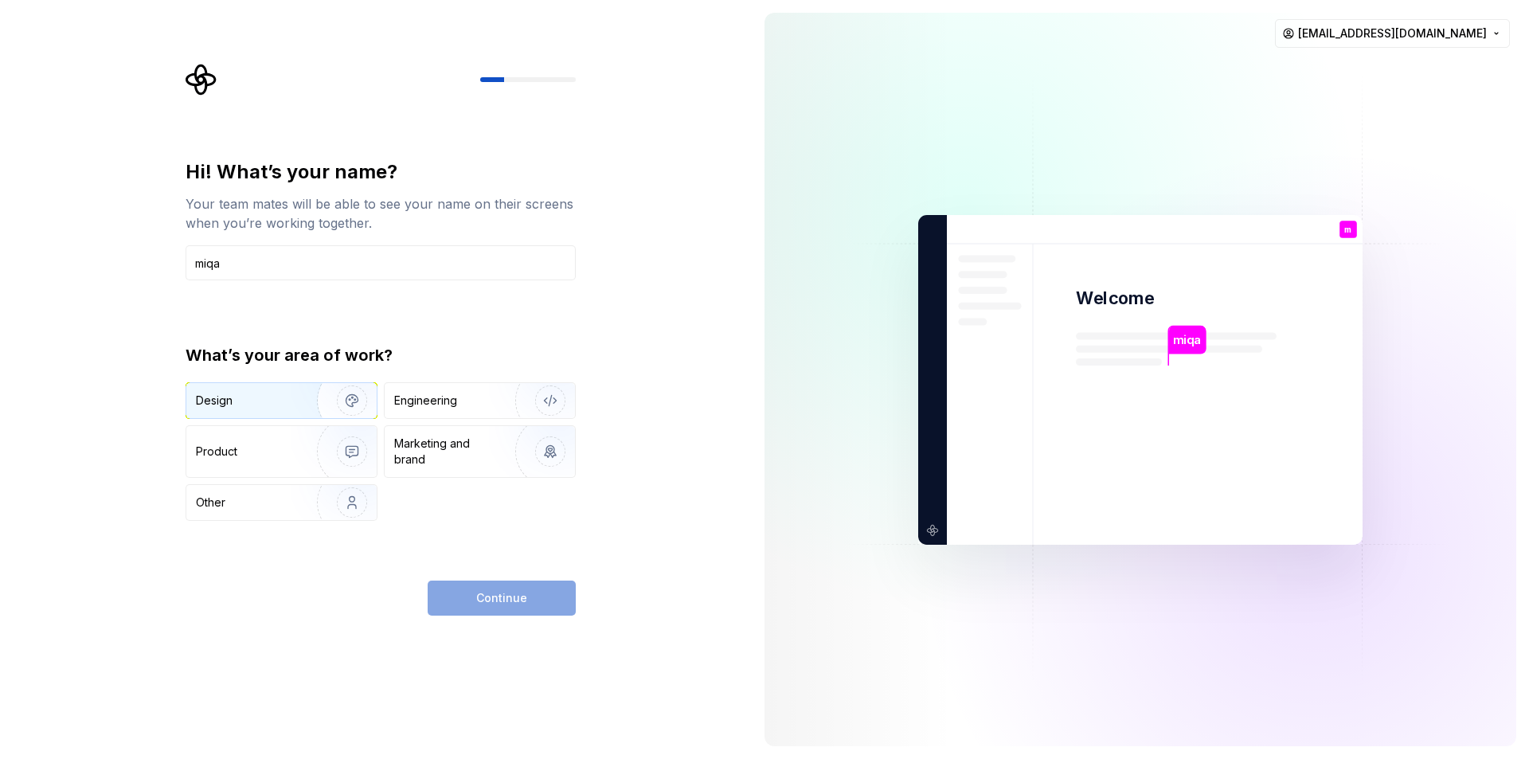
type input "miqa"
click at [270, 406] on div "Design" at bounding box center [246, 400] width 100 height 16
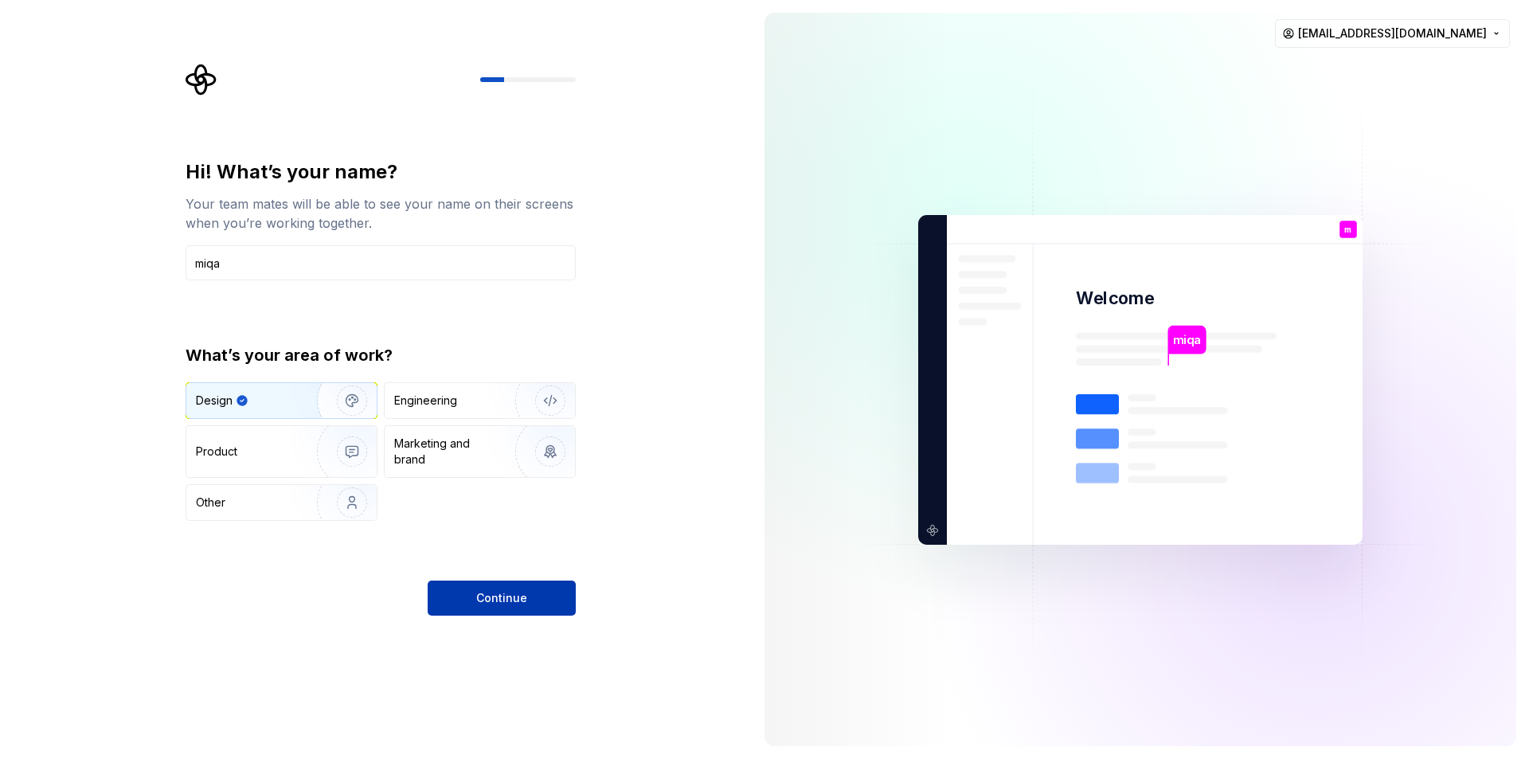
click at [506, 598] on span "Continue" at bounding box center [501, 598] width 51 height 16
click at [455, 411] on div "Engineering" at bounding box center [480, 400] width 190 height 35
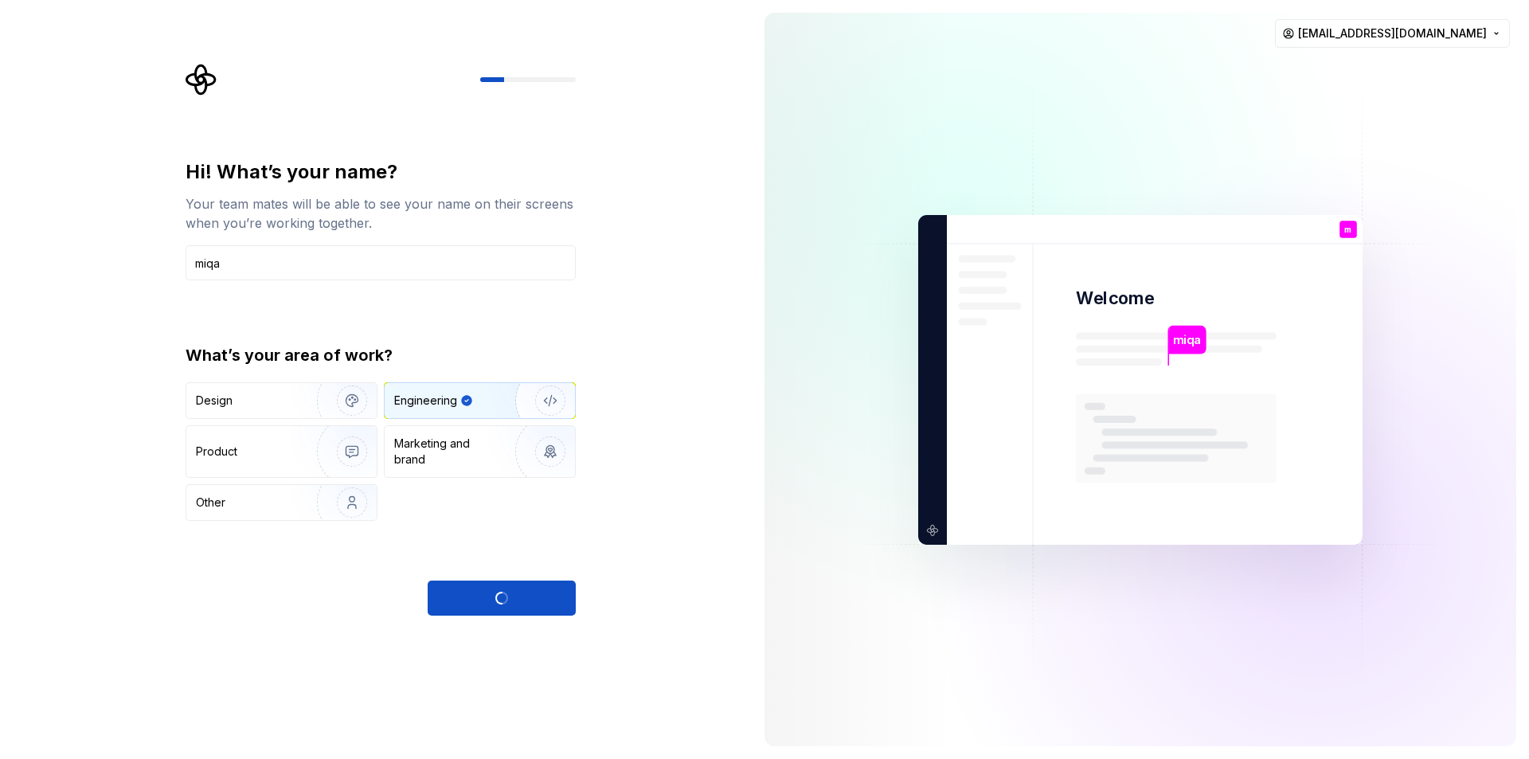
click at [508, 605] on div "Continue" at bounding box center [502, 597] width 148 height 35
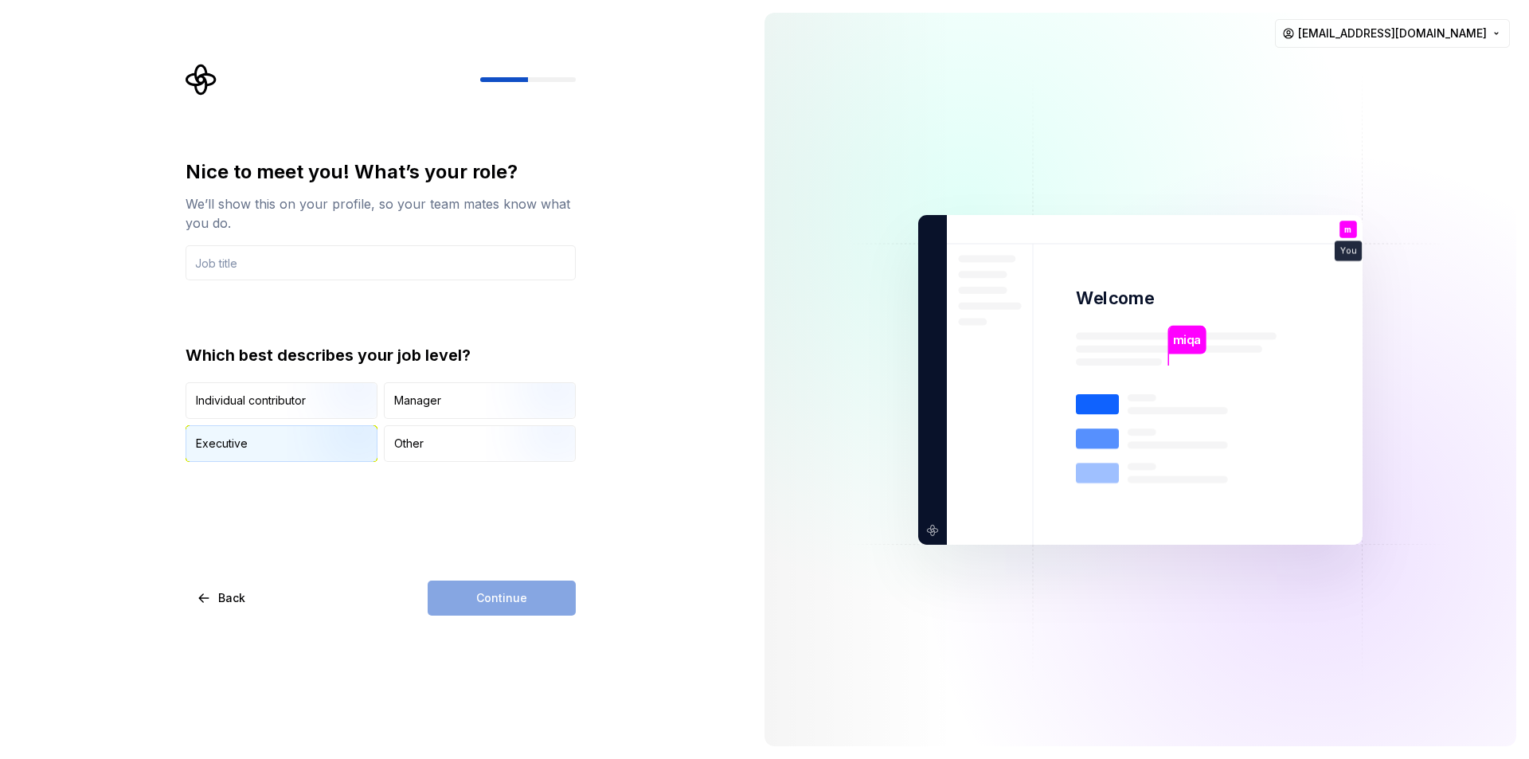
click at [269, 443] on div "Executive" at bounding box center [281, 443] width 190 height 35
click at [496, 600] on div "Continue" at bounding box center [502, 597] width 148 height 35
click at [245, 264] on input "text" at bounding box center [380, 262] width 390 height 35
type input "f"
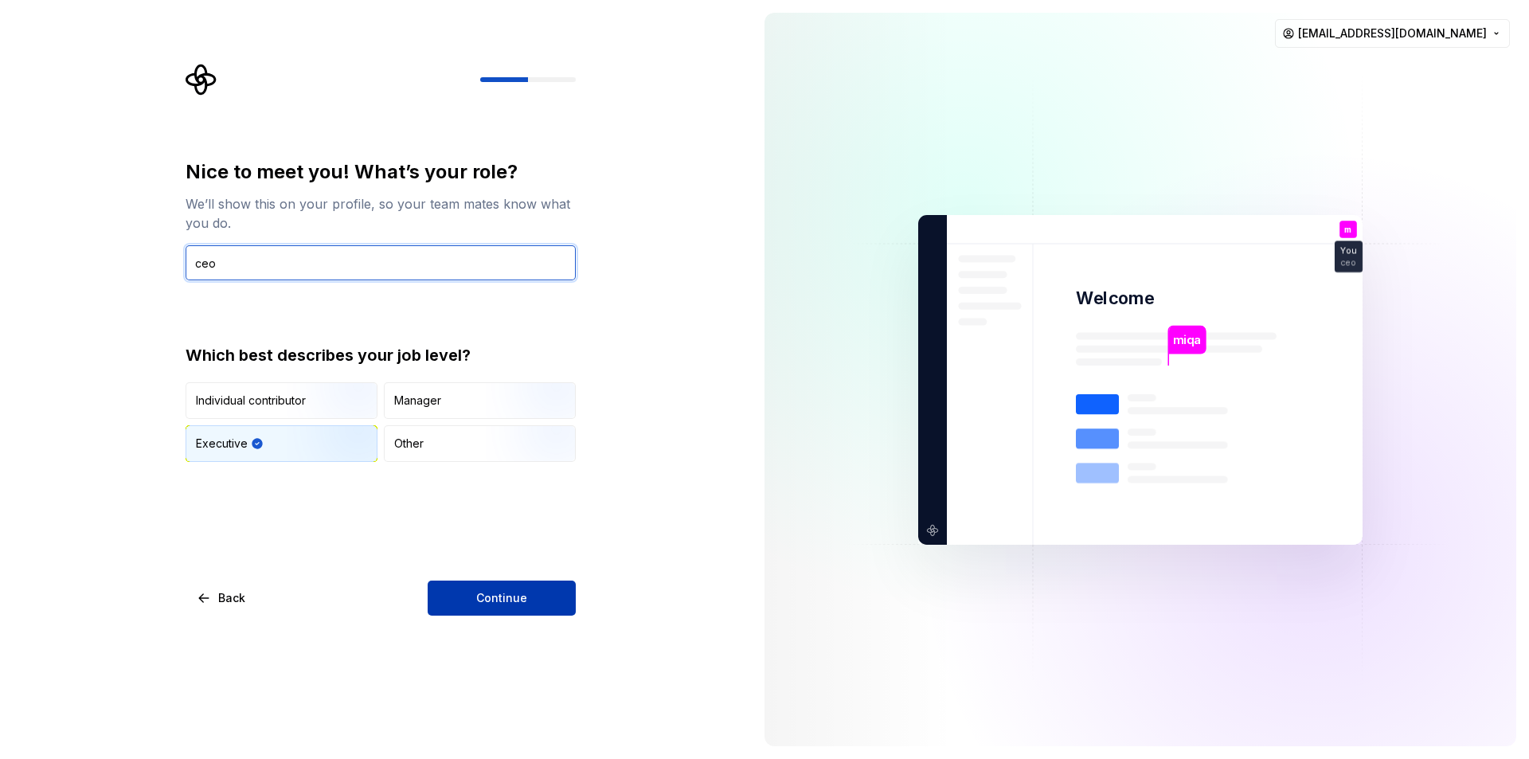
type input "ceo"
click at [496, 603] on span "Continue" at bounding box center [501, 598] width 51 height 16
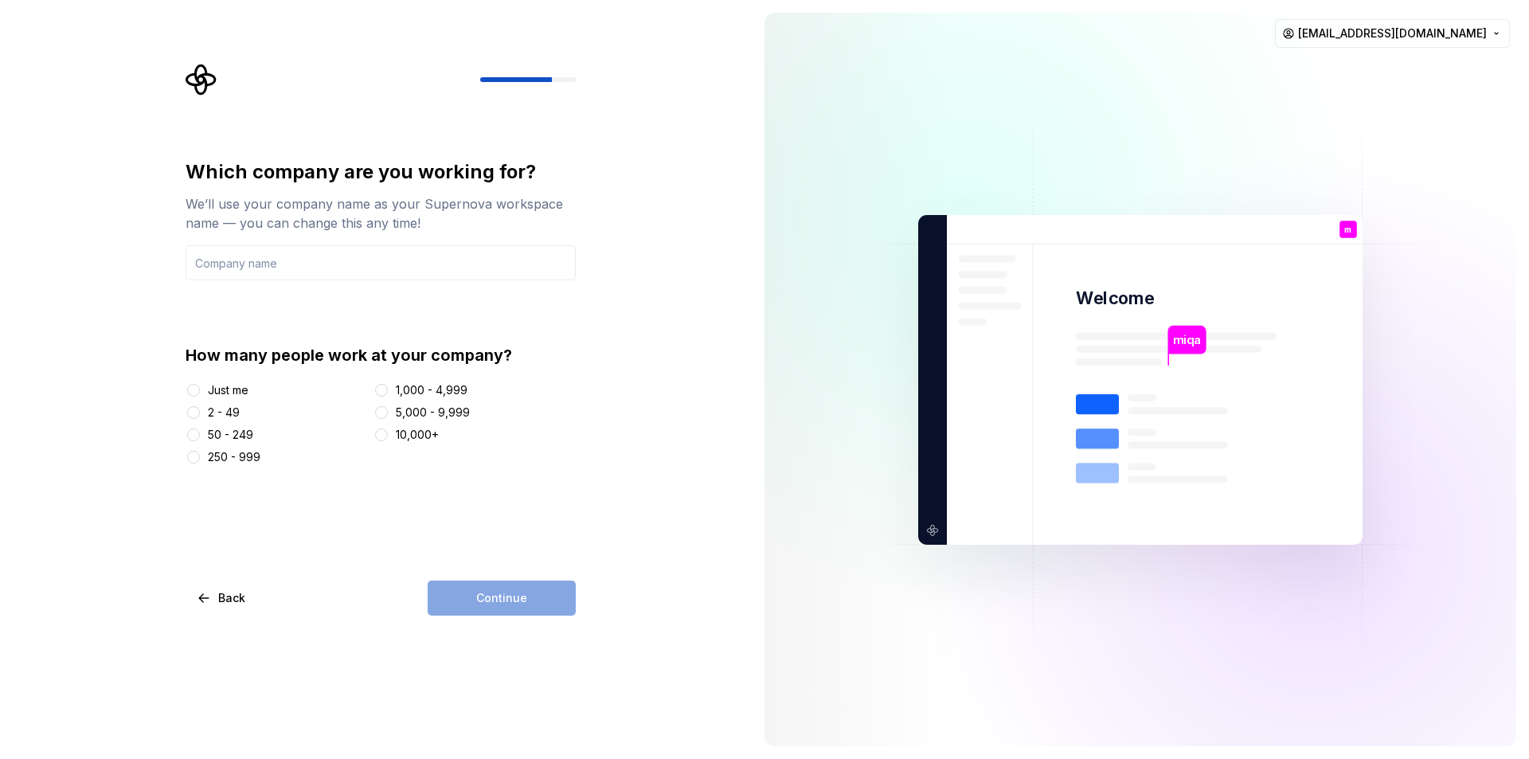
click at [218, 396] on div "Just me" at bounding box center [228, 390] width 41 height 16
click at [200, 396] on button "Just me" at bounding box center [193, 390] width 13 height 13
click at [250, 276] on input "text" at bounding box center [380, 262] width 390 height 35
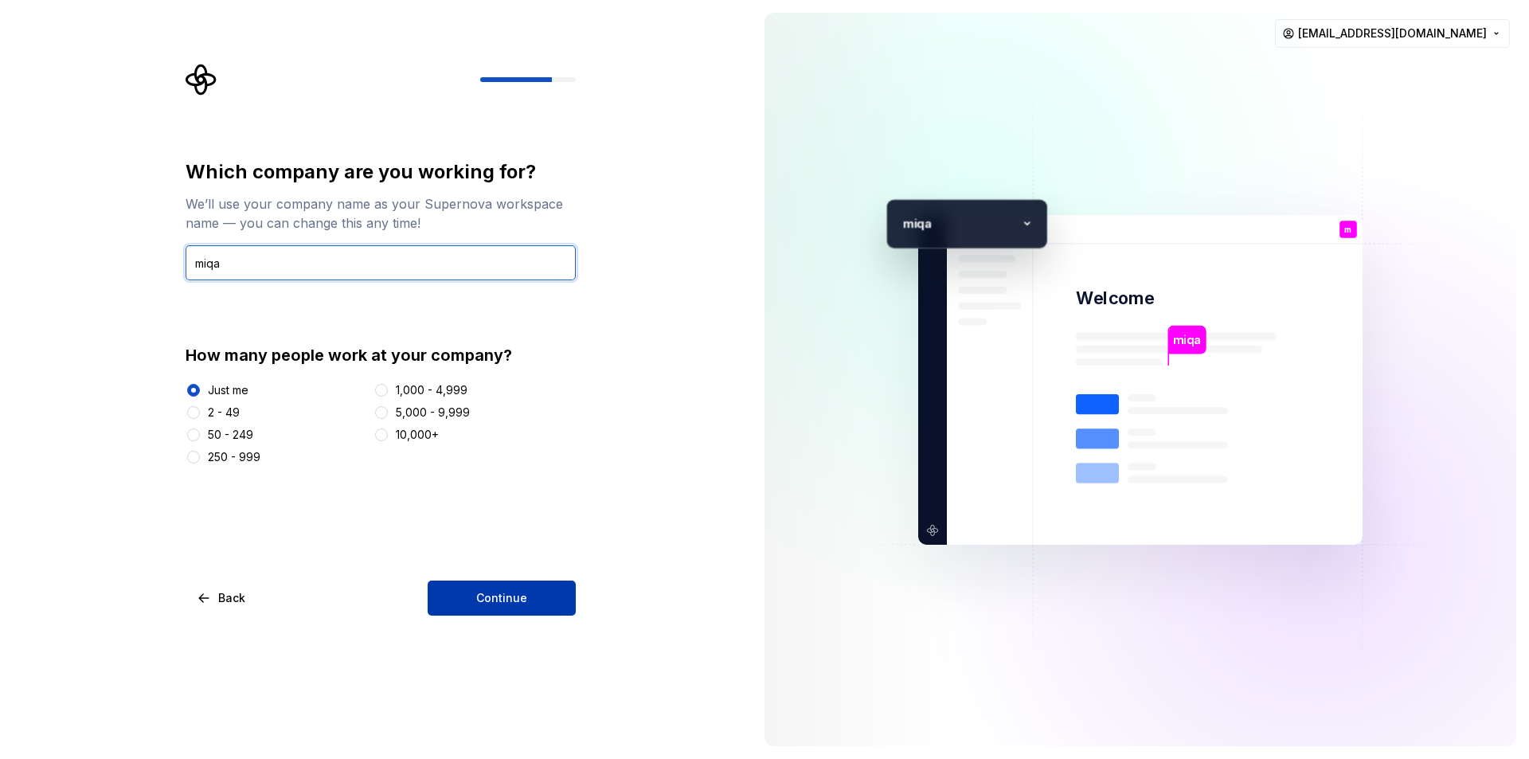
type input "miqa"
click at [501, 602] on span "Continue" at bounding box center [501, 598] width 51 height 16
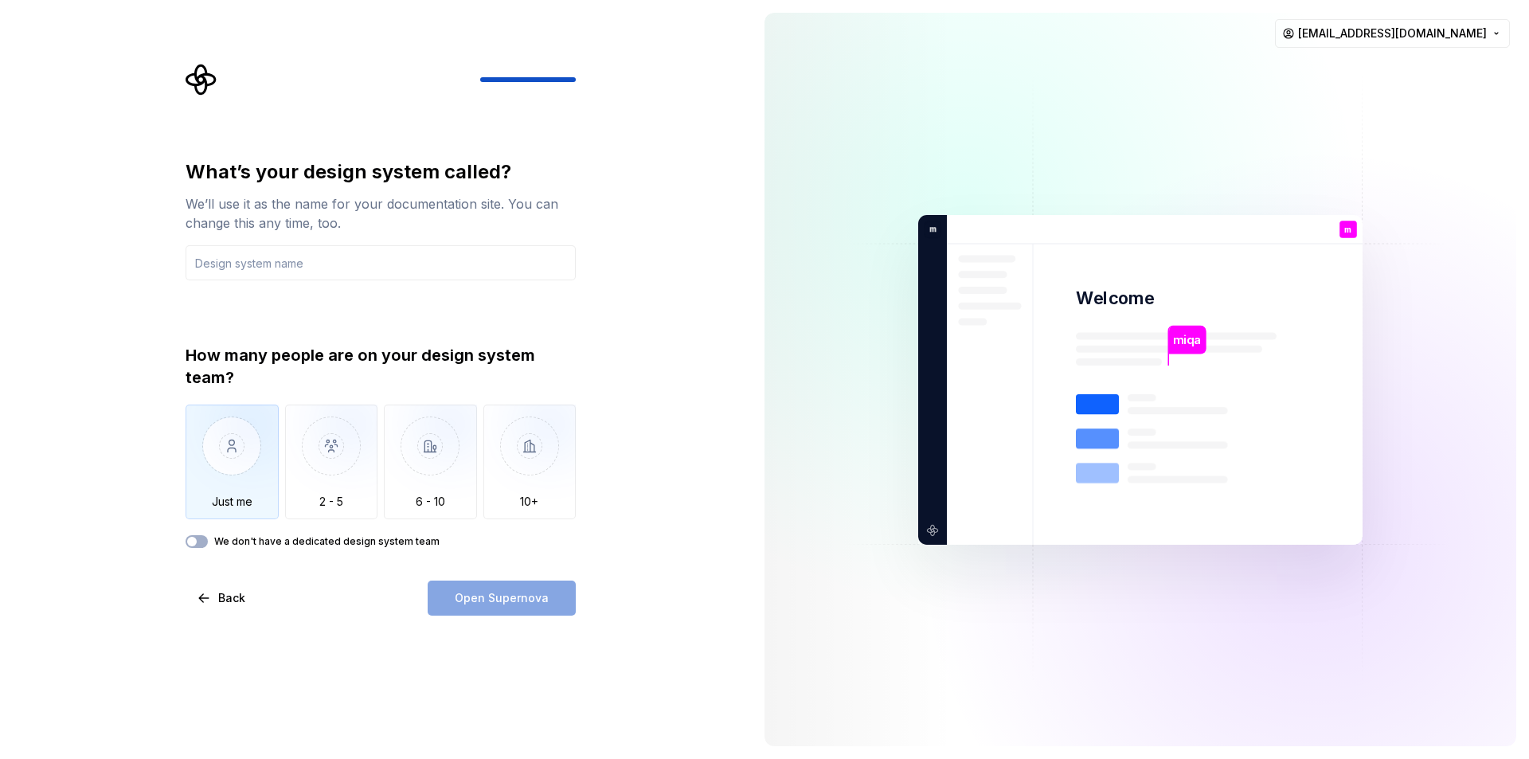
click at [246, 482] on img "button" at bounding box center [231, 457] width 93 height 107
click at [341, 269] on input "text" at bounding box center [380, 262] width 390 height 35
click at [484, 595] on span "Open Supernova" at bounding box center [502, 598] width 94 height 16
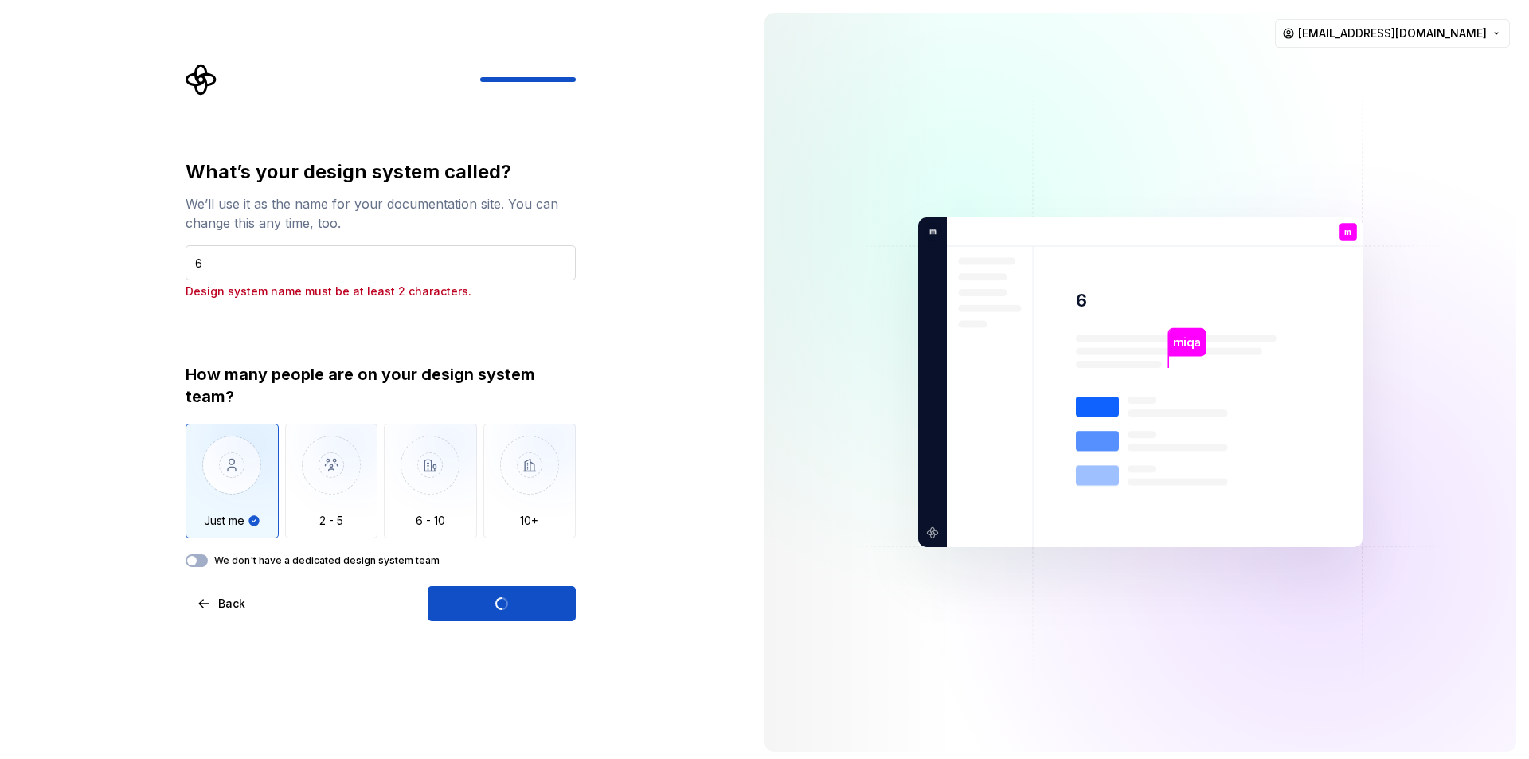
click at [352, 268] on input "6" at bounding box center [380, 262] width 390 height 35
type input "65"
click at [331, 271] on input "65" at bounding box center [380, 262] width 390 height 35
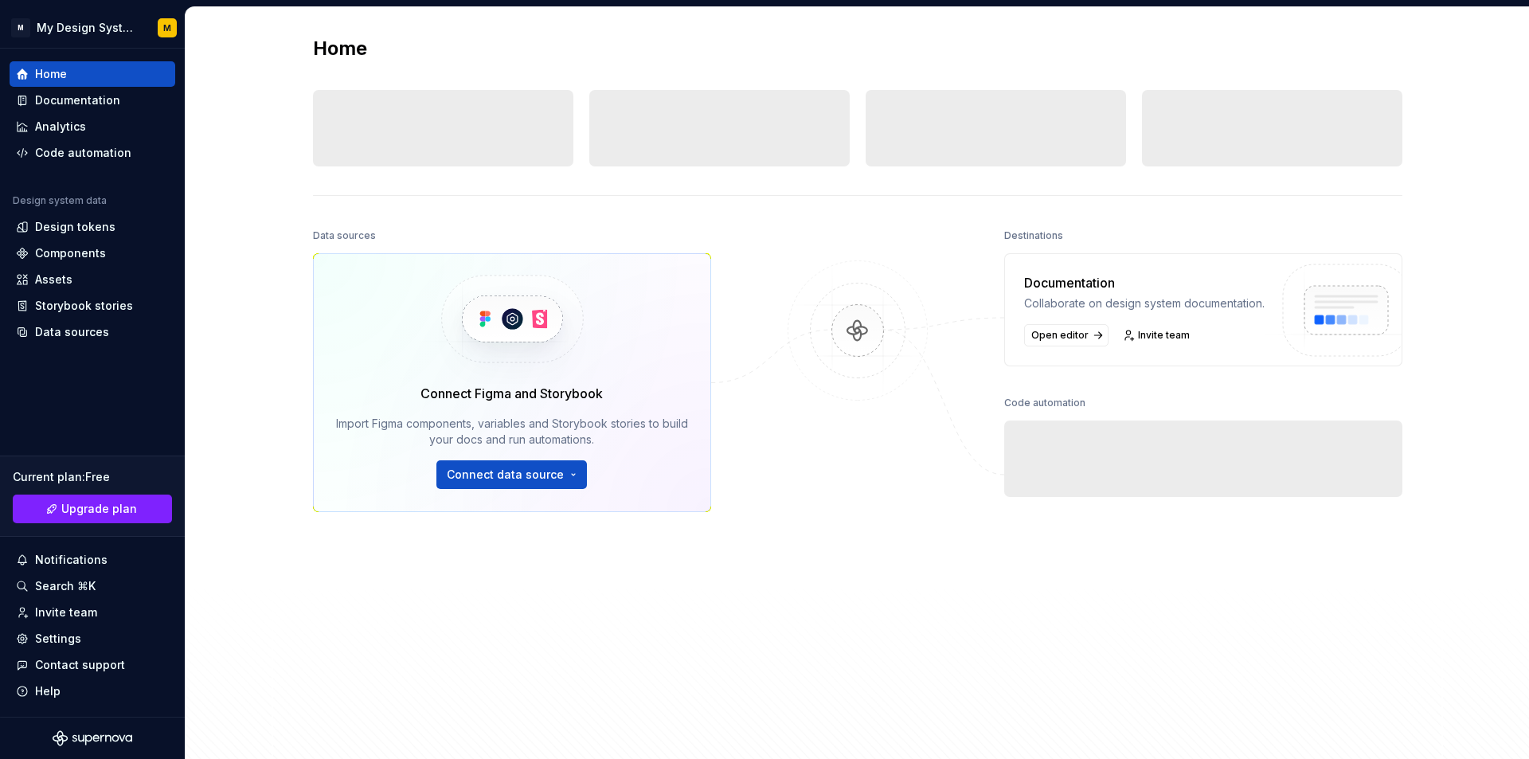
click at [579, 232] on div "Data sources" at bounding box center [512, 236] width 398 height 22
click at [552, 483] on html "M My Design System M Home Documentation Analytics Code automation Design system…" at bounding box center [764, 379] width 1529 height 759
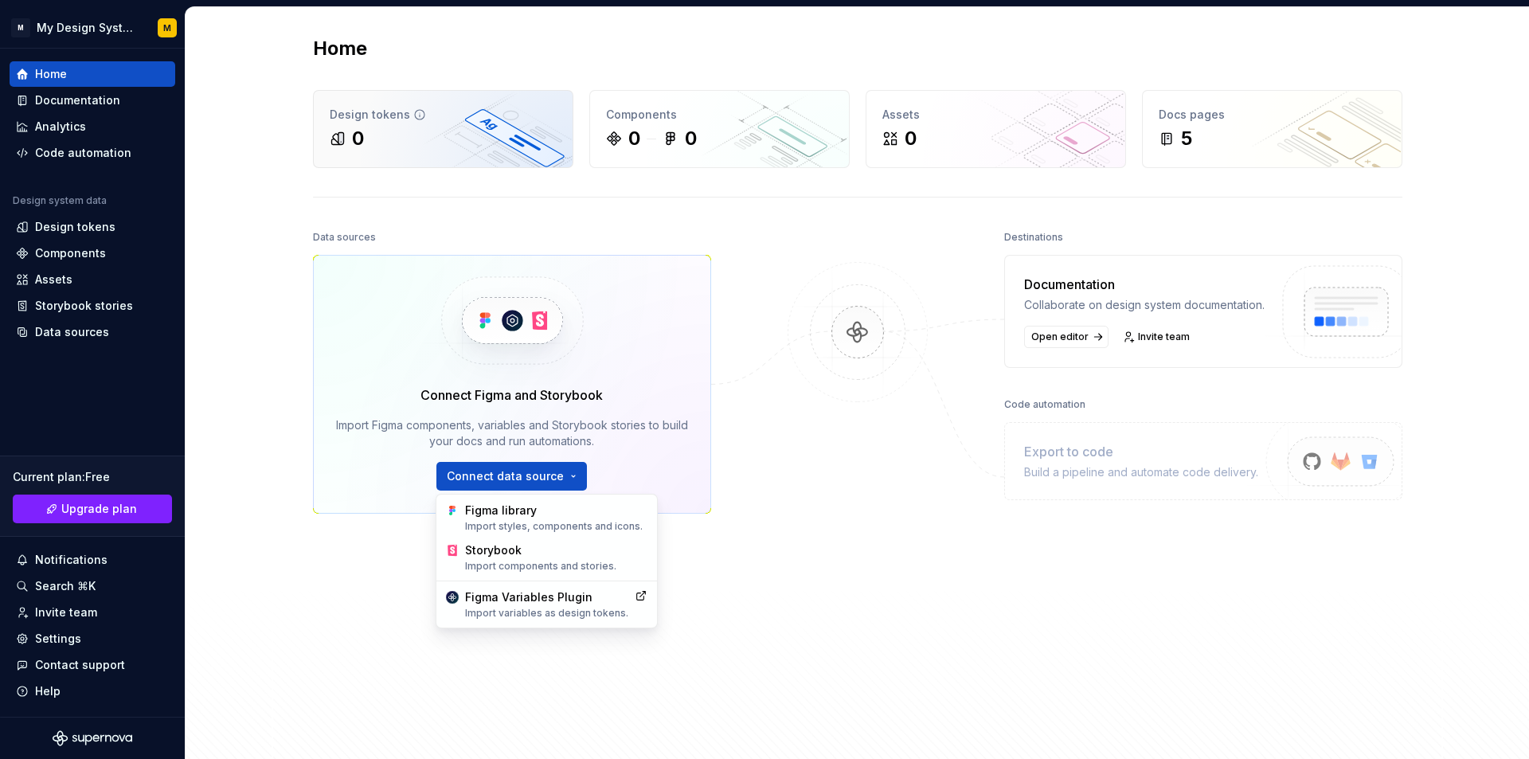
click at [368, 205] on html "M My Design System M Home Documentation Analytics Code automation Design system…" at bounding box center [764, 379] width 1529 height 759
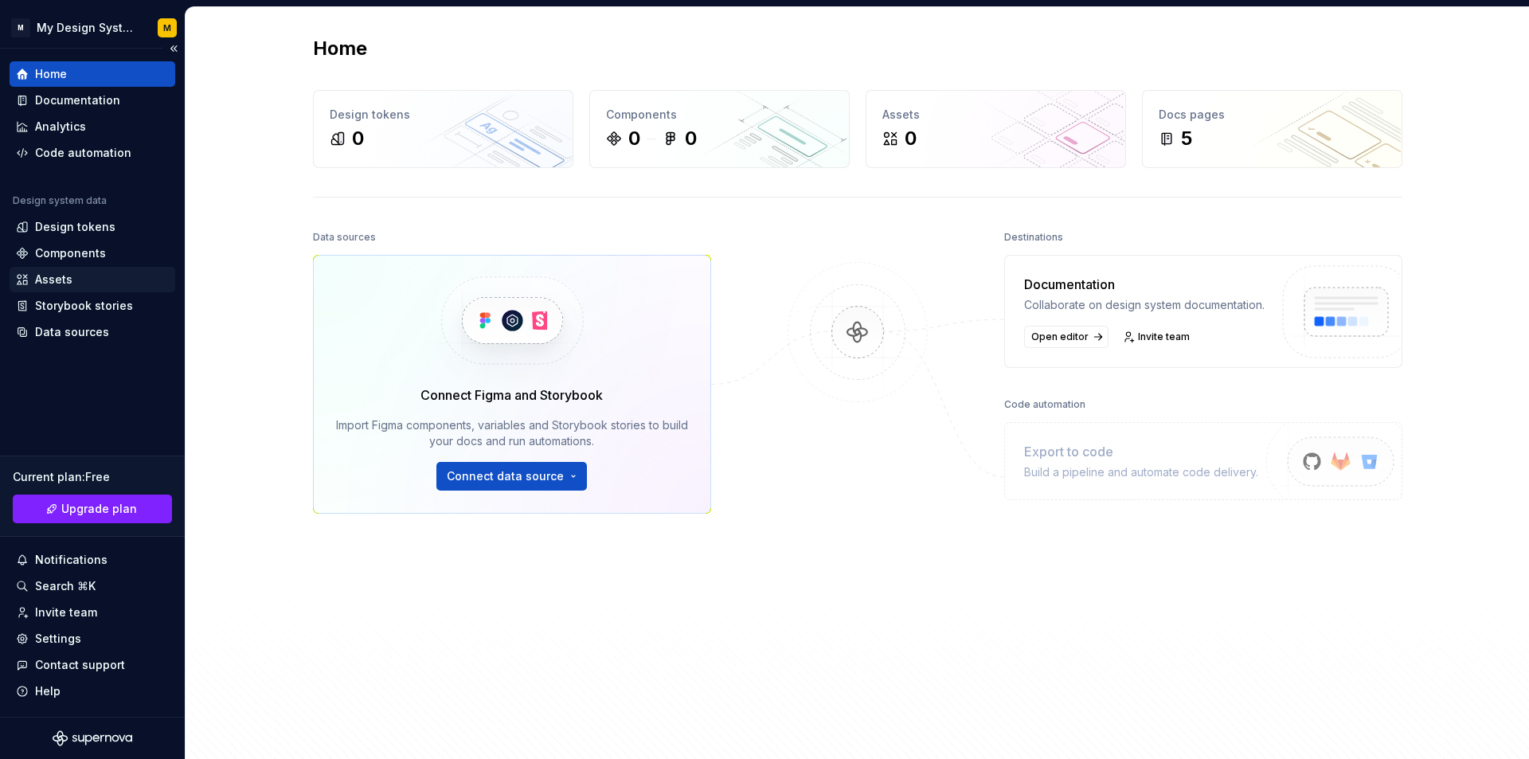
click at [76, 280] on div "Assets" at bounding box center [92, 279] width 153 height 16
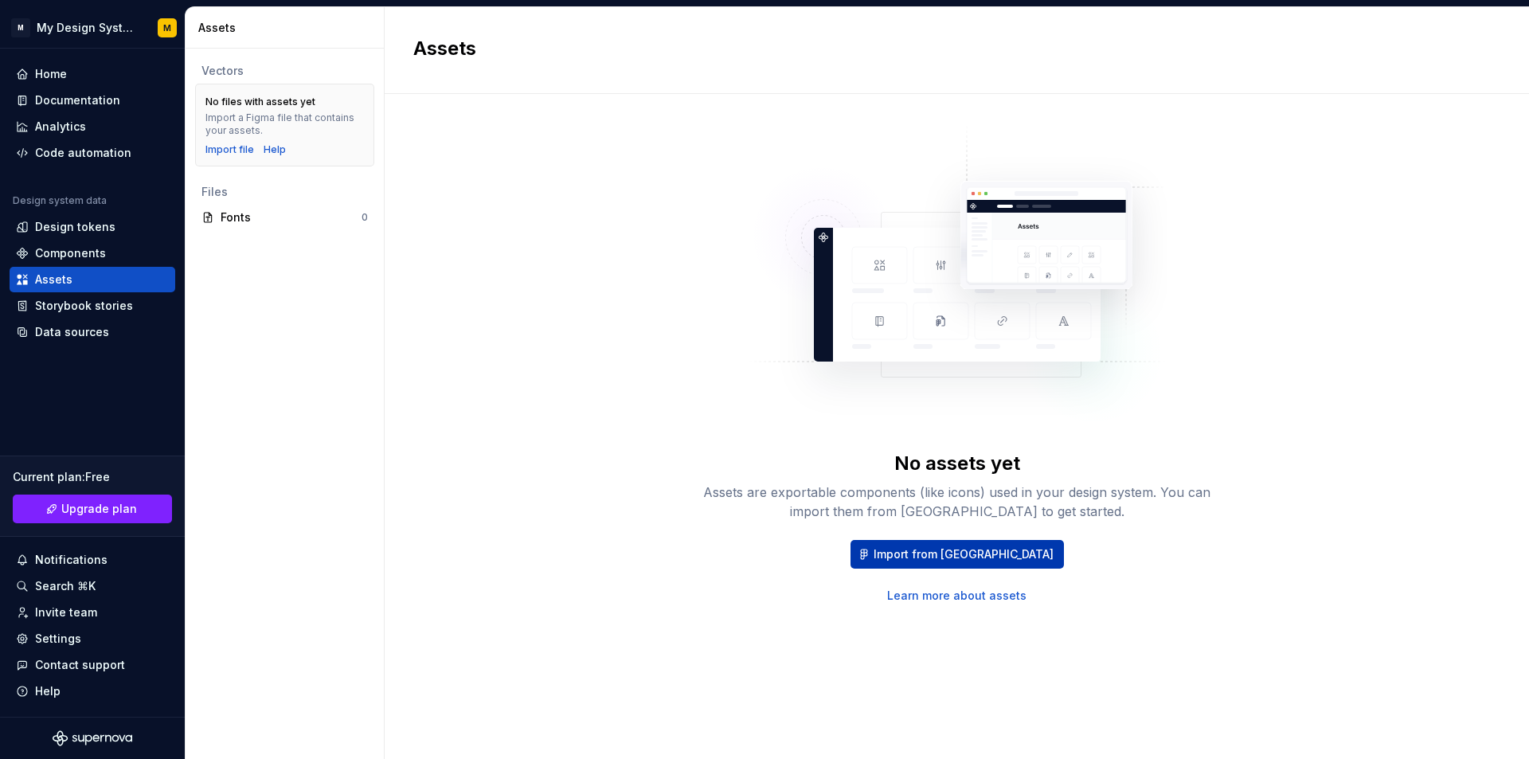
click at [938, 556] on span "Import from [GEOGRAPHIC_DATA]" at bounding box center [963, 554] width 180 height 16
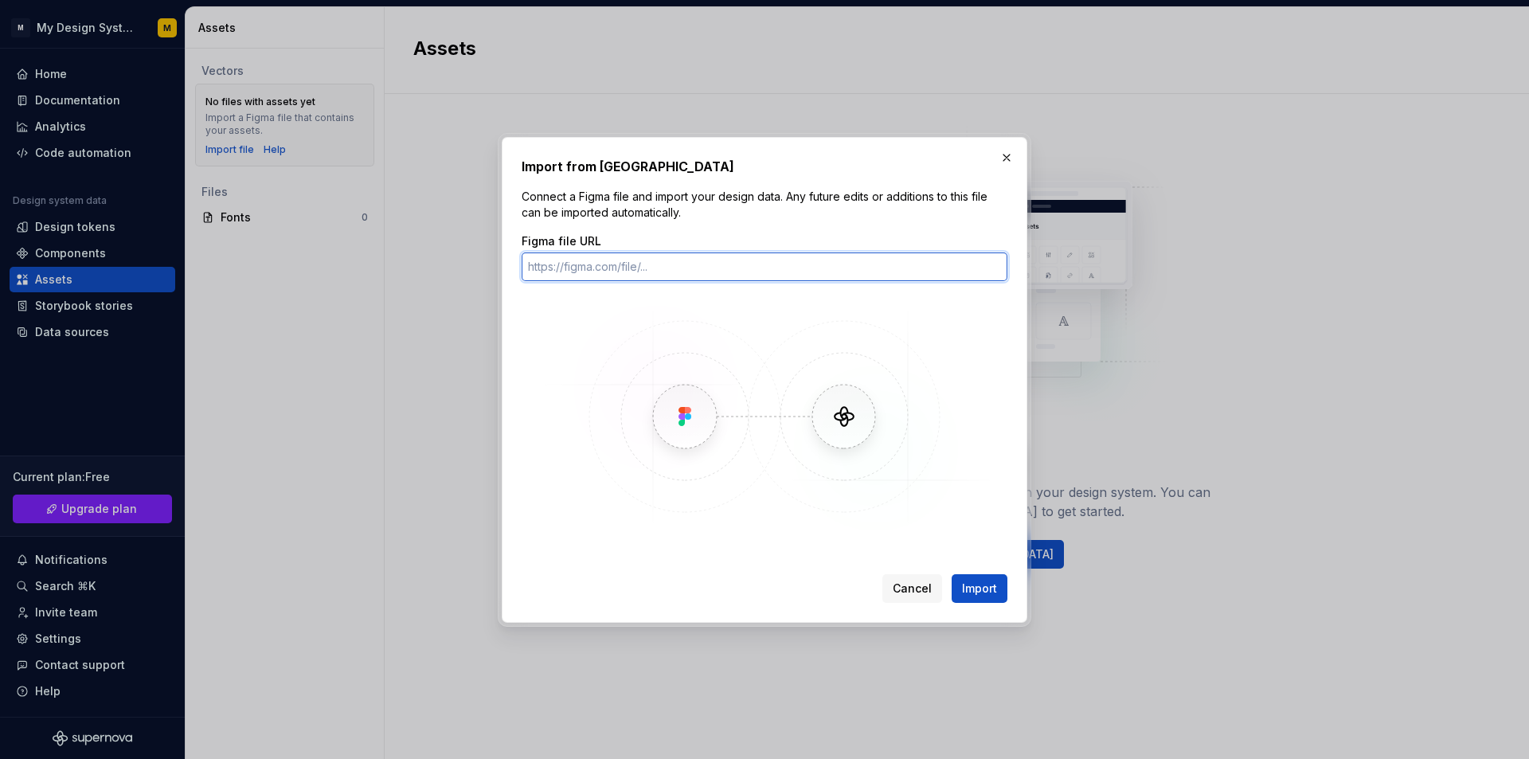
paste input "[URL][DOMAIN_NAME]"
type input "[URL][DOMAIN_NAME]"
click at [993, 588] on span "Import" at bounding box center [979, 588] width 35 height 16
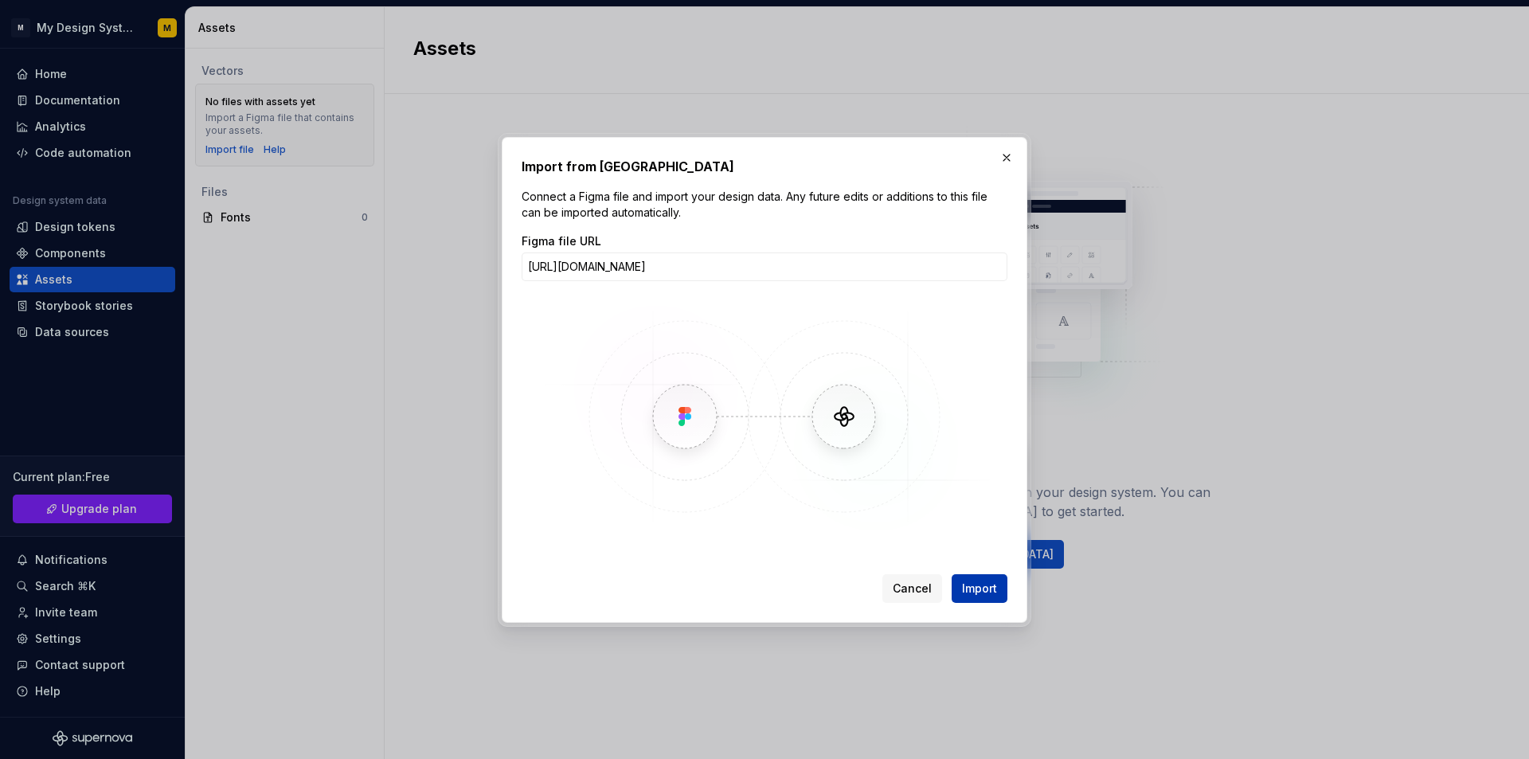
click at [975, 588] on span "Import" at bounding box center [979, 588] width 35 height 16
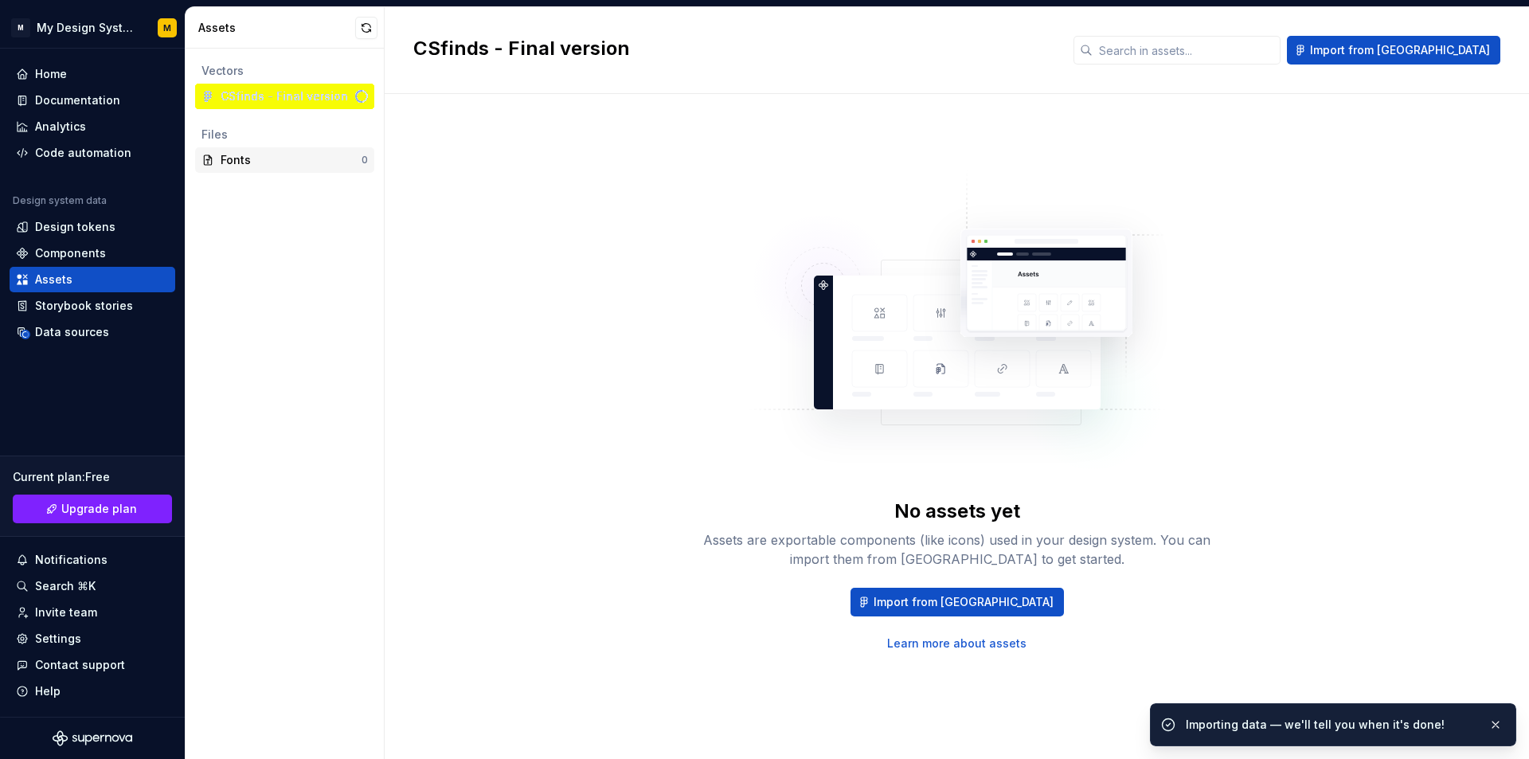
click at [248, 154] on div "Fonts" at bounding box center [291, 160] width 141 height 16
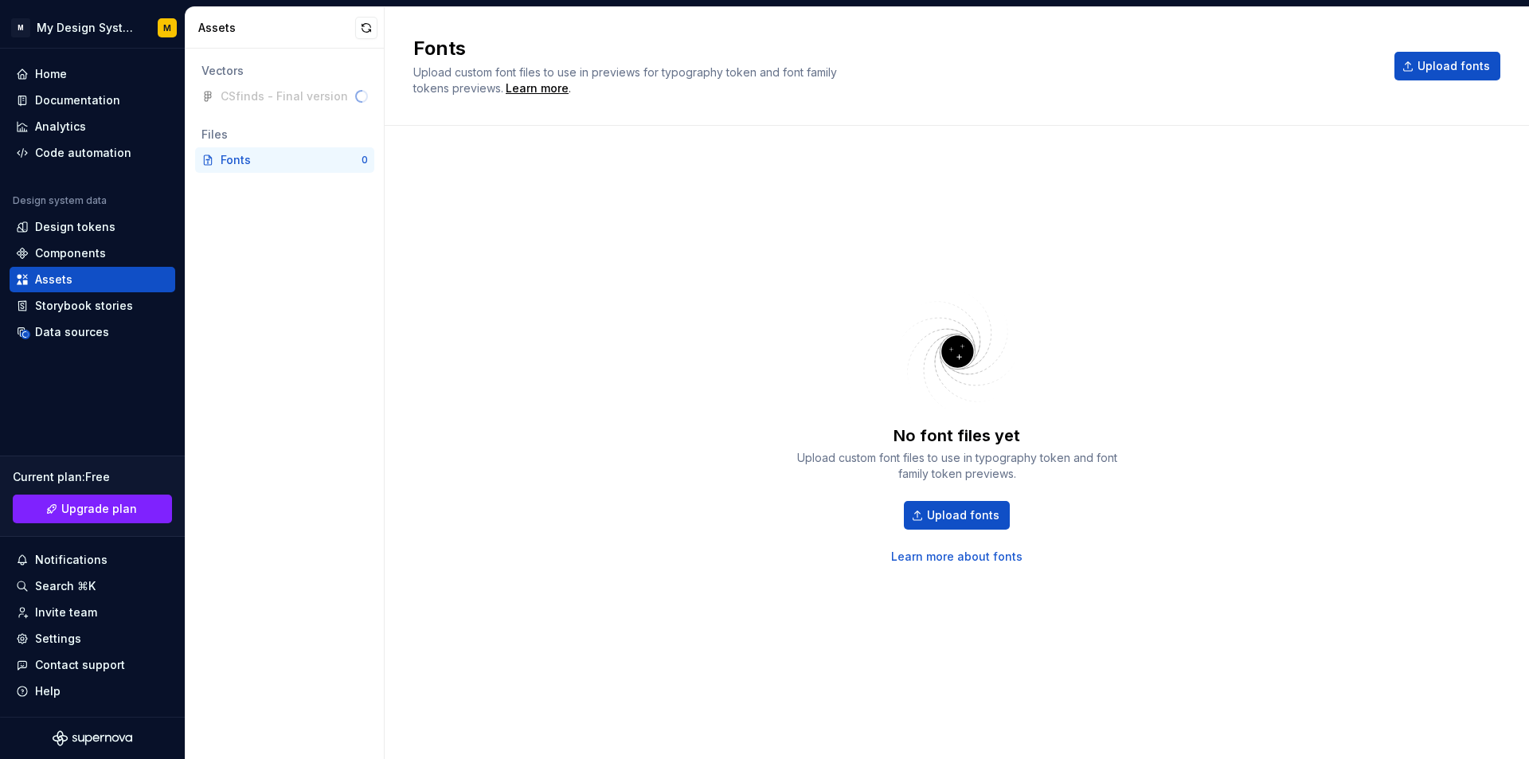
click at [259, 93] on div "CSfinds - Final version" at bounding box center [284, 96] width 179 height 25
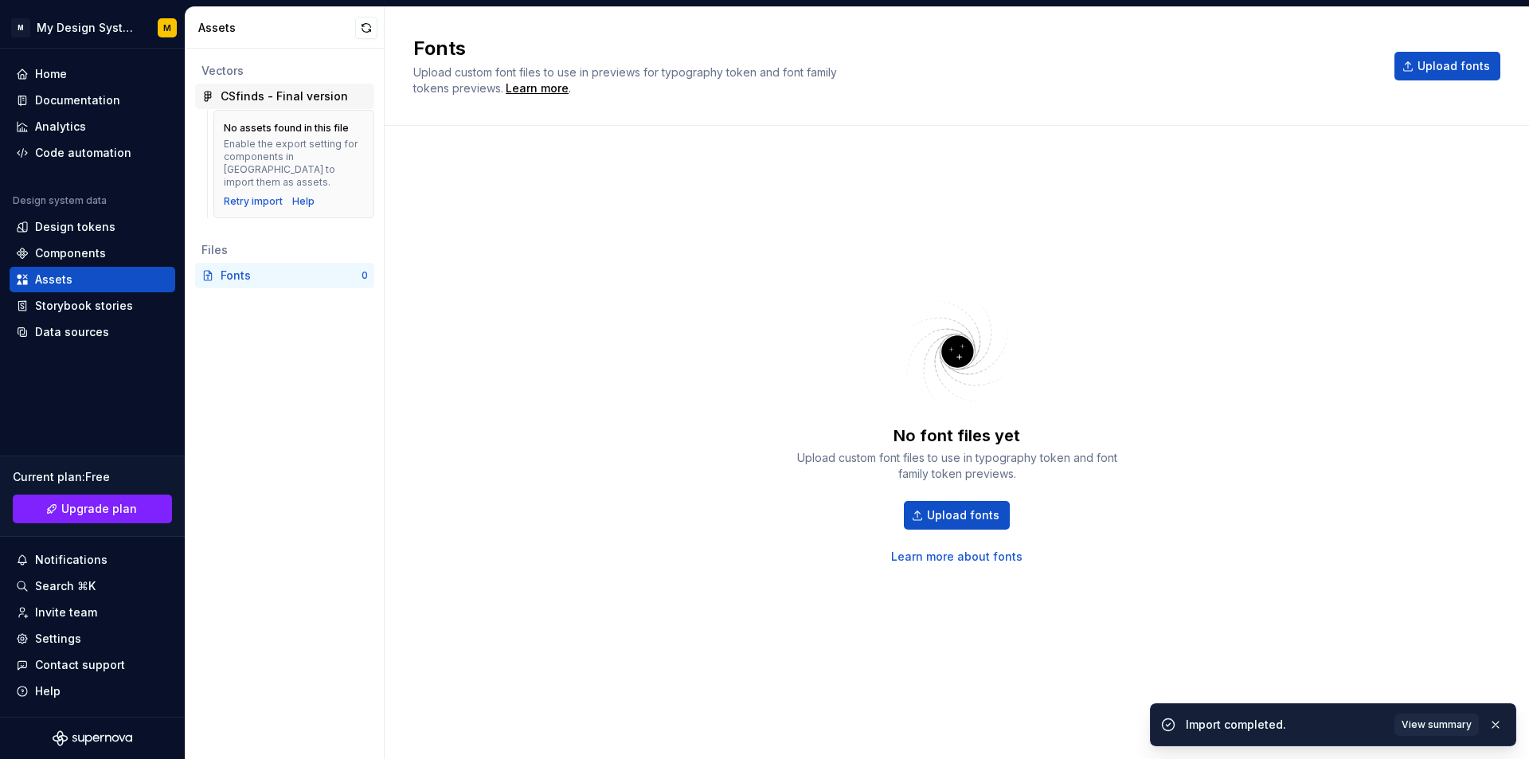
click at [264, 97] on div "CSfinds - Final version" at bounding box center [284, 96] width 127 height 16
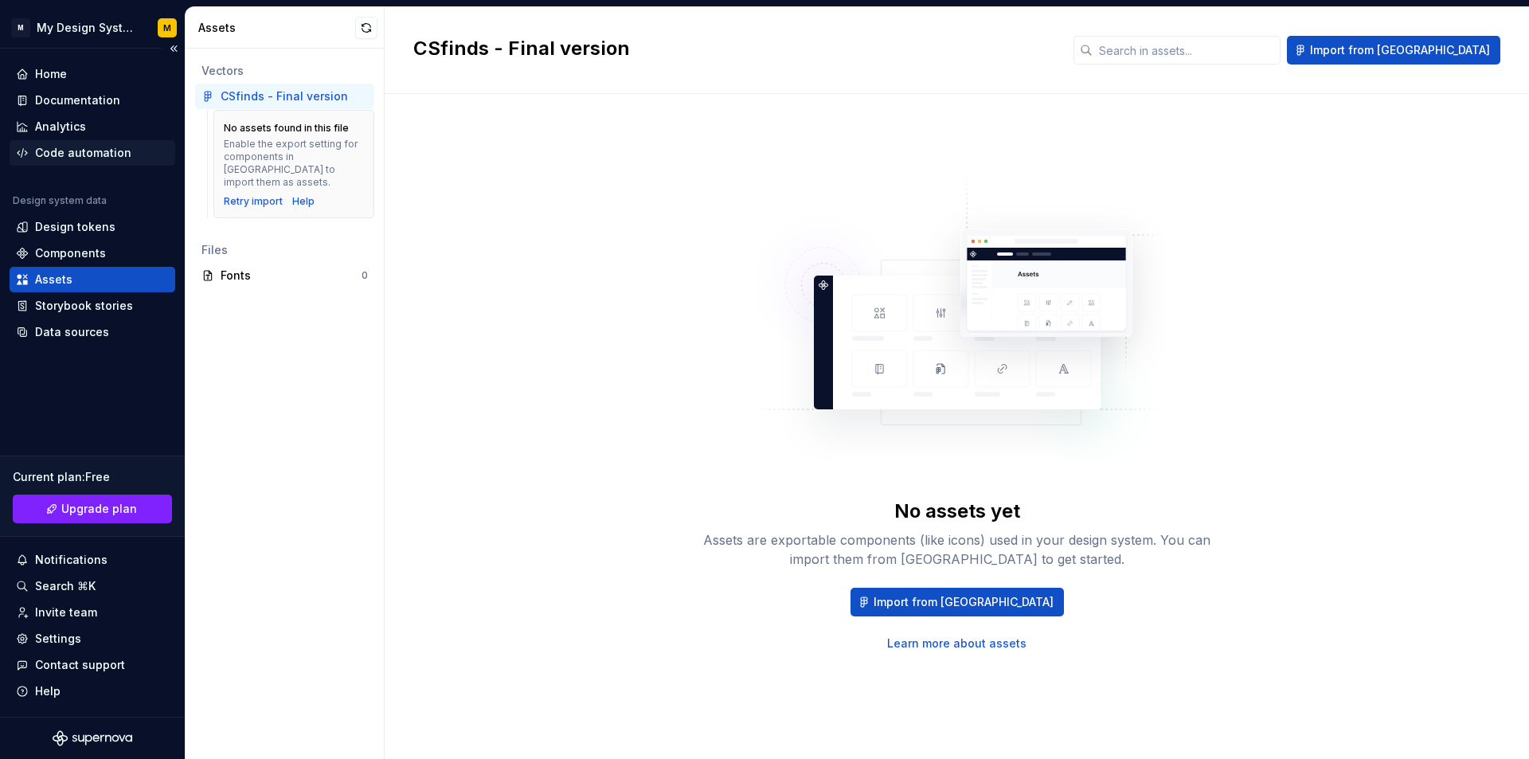
click at [75, 158] on div "Code automation" at bounding box center [83, 153] width 96 height 16
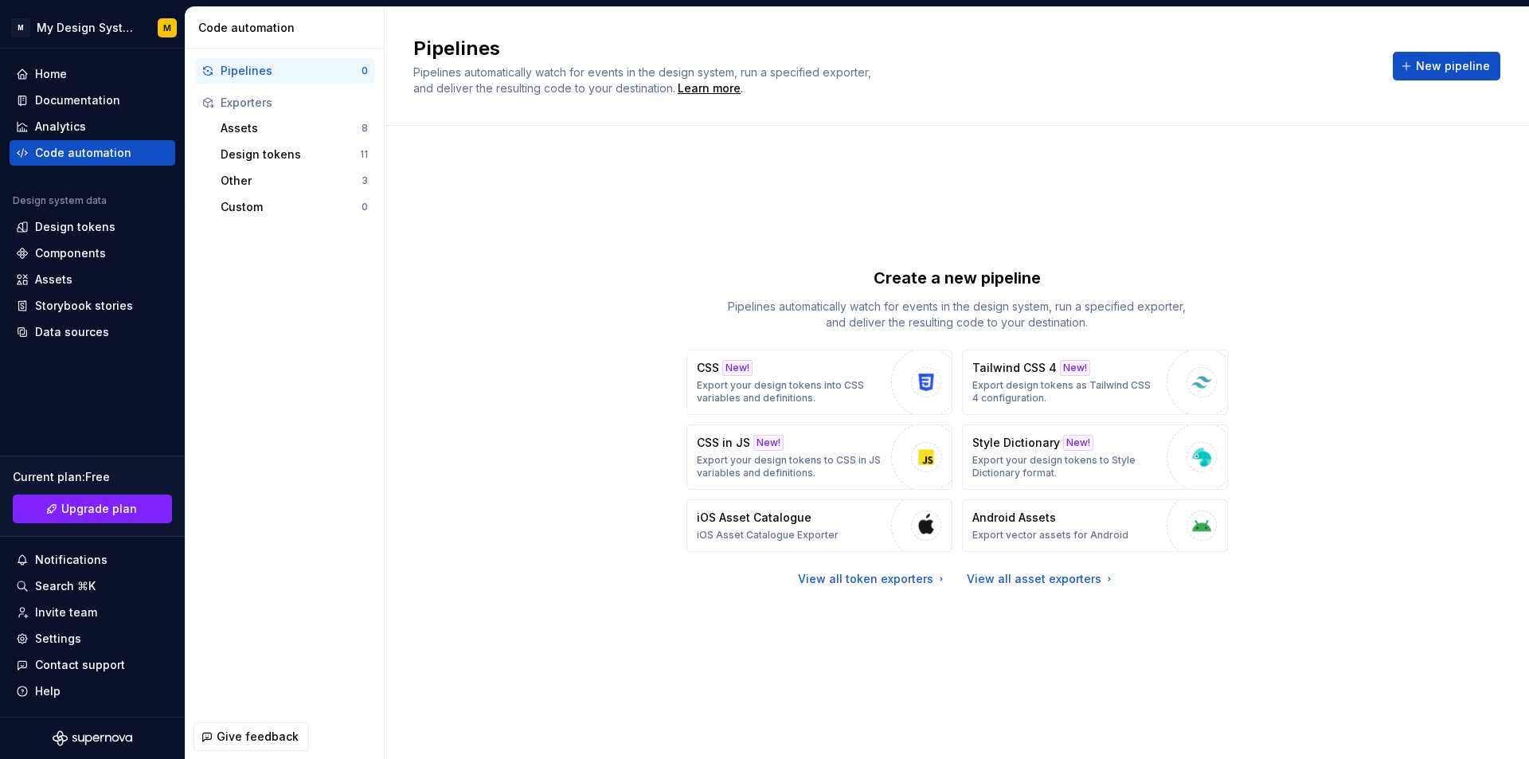
click at [684, 203] on div "Create a new pipeline Pipelines automatically watch for events in the design sy…" at bounding box center [956, 426] width 1087 height 544
click at [1044, 400] on p "Export design tokens as Tailwind CSS 4 configuration." at bounding box center [1065, 391] width 186 height 25
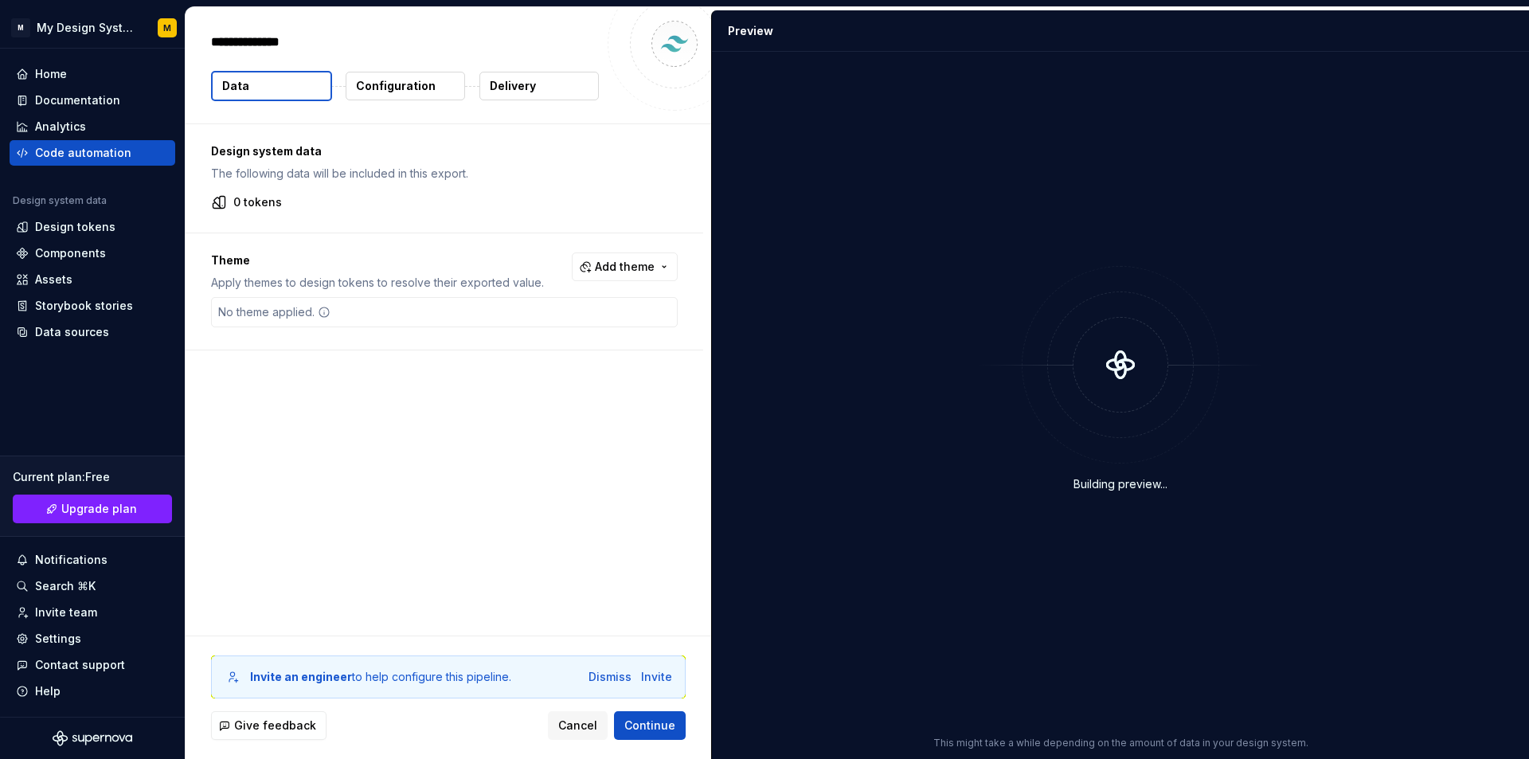
type textarea "*"
click at [639, 256] on button "Add theme" at bounding box center [625, 266] width 106 height 29
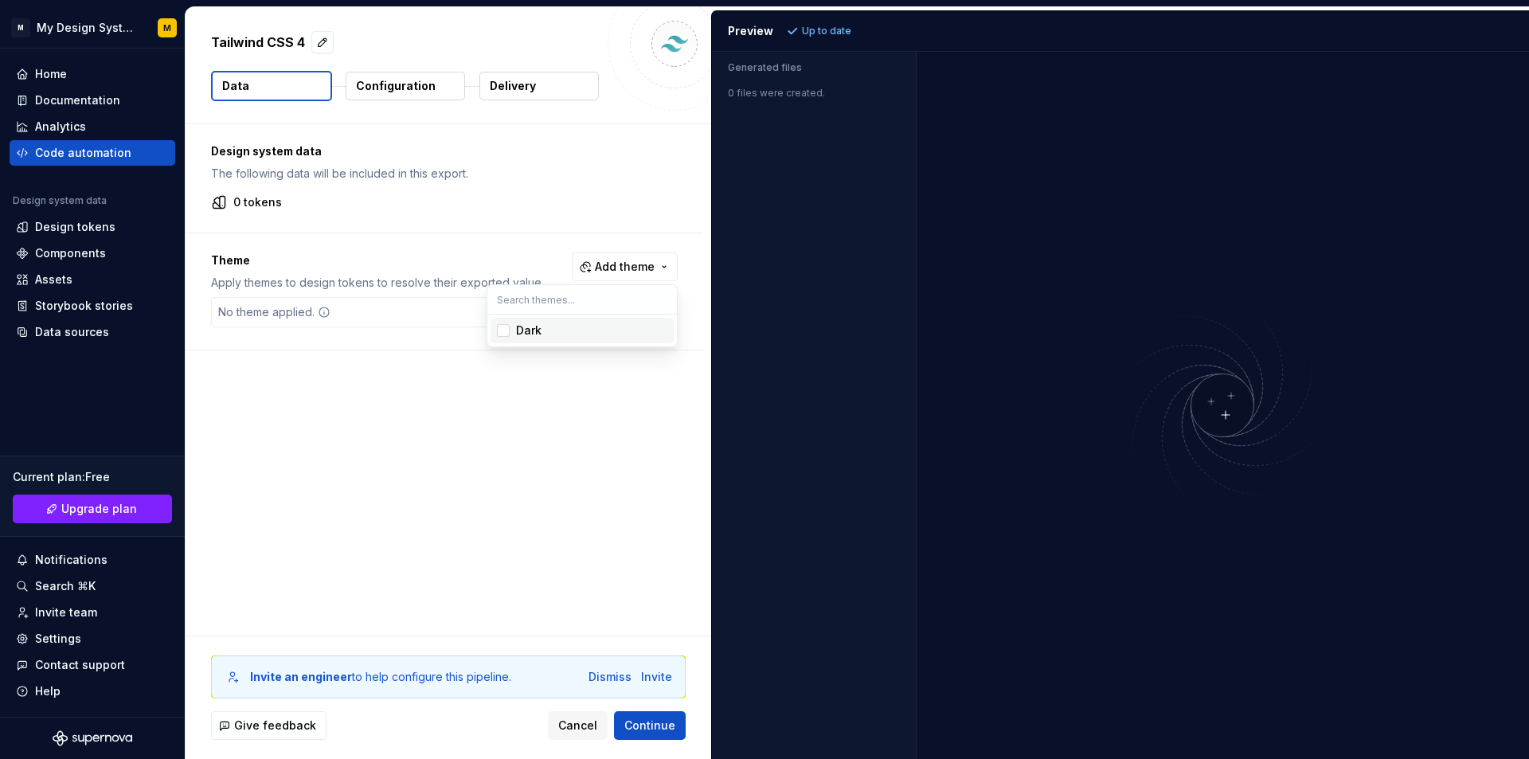
click at [520, 242] on html "M My Design System M Home Documentation Analytics Code automation Design system…" at bounding box center [764, 379] width 1529 height 759
click at [92, 337] on div "Data sources" at bounding box center [72, 332] width 74 height 16
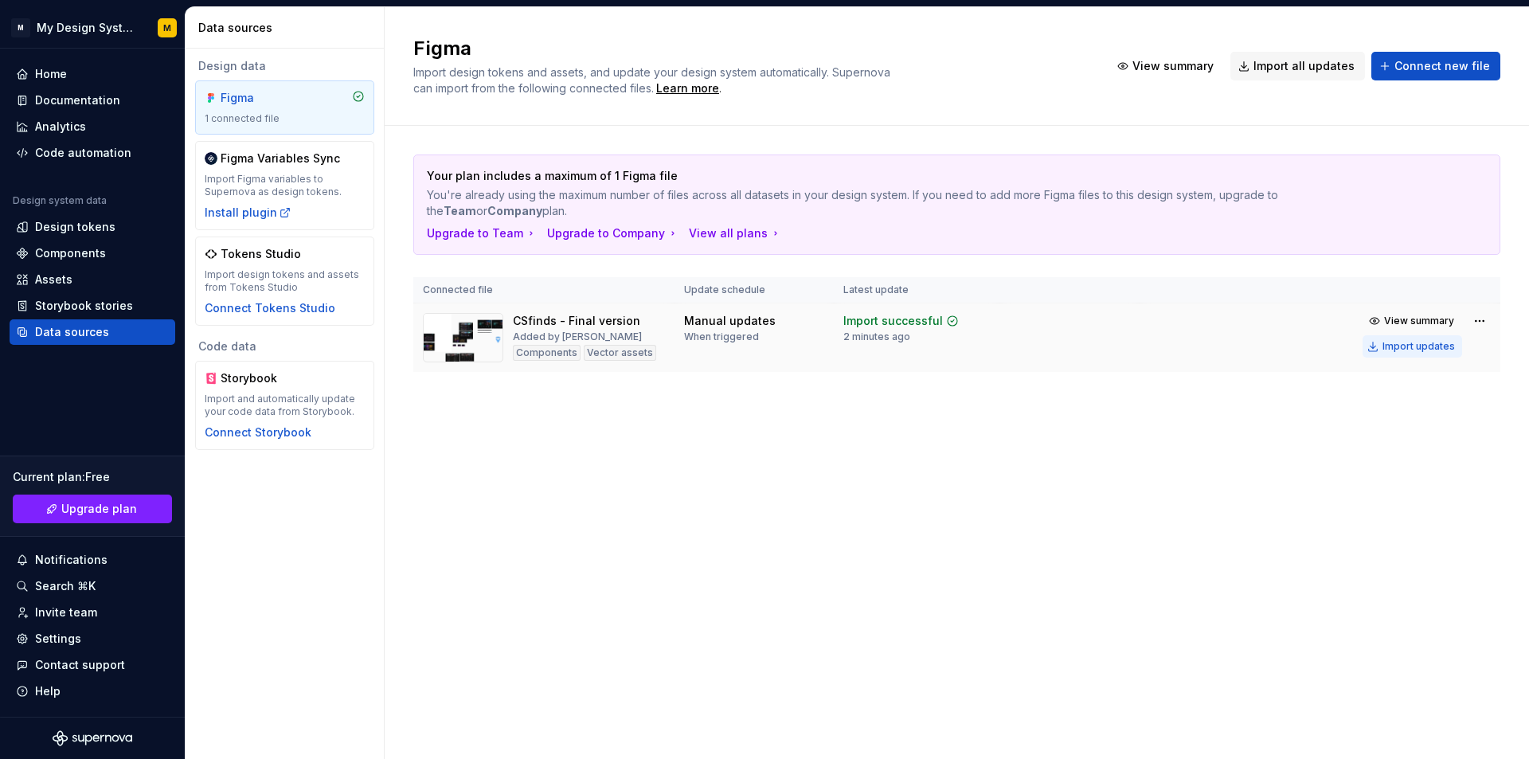
click at [1414, 345] on div "Import updates" at bounding box center [1418, 346] width 72 height 13
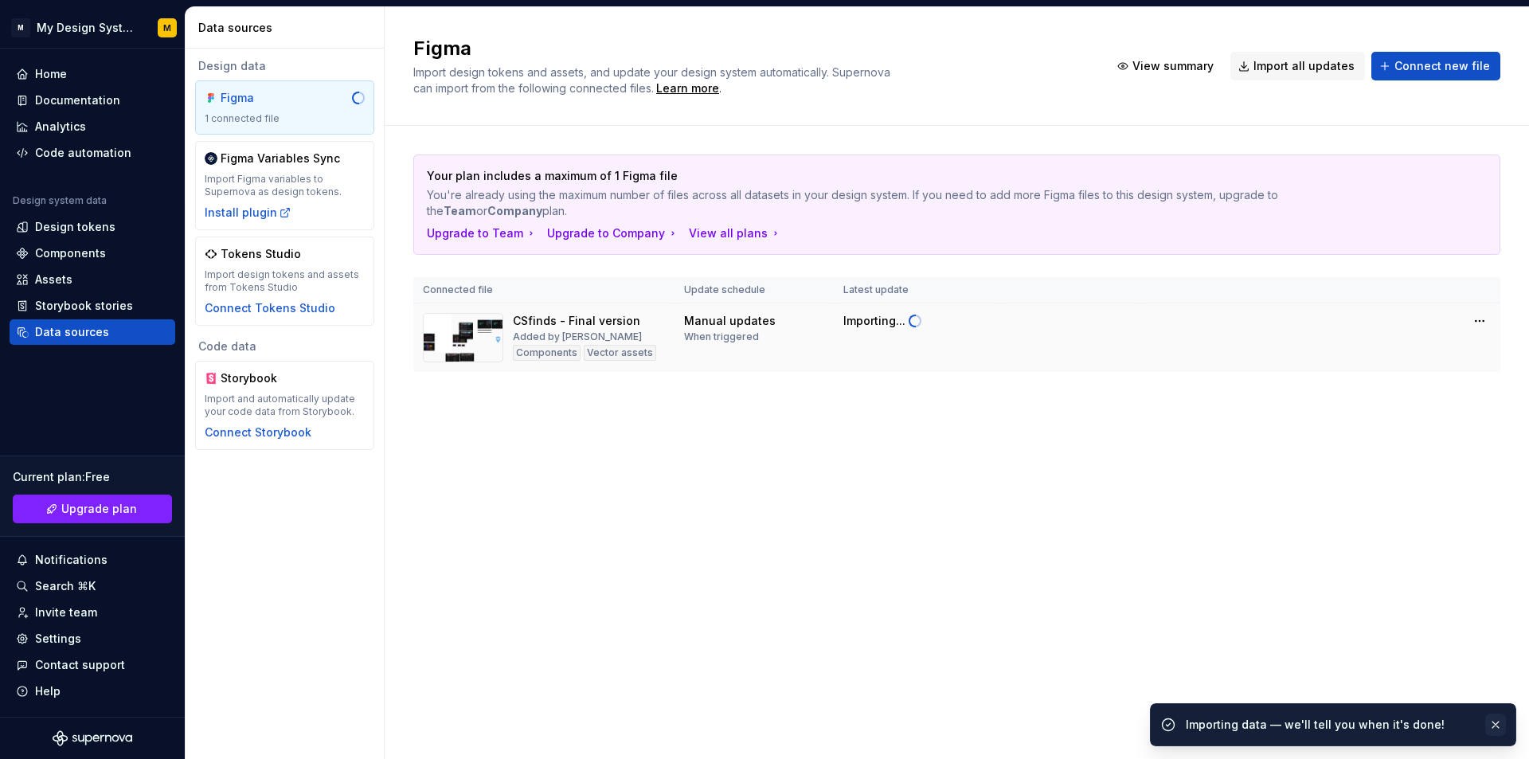
click at [1500, 722] on button "button" at bounding box center [1495, 724] width 21 height 22
click at [455, 351] on img at bounding box center [463, 337] width 80 height 49
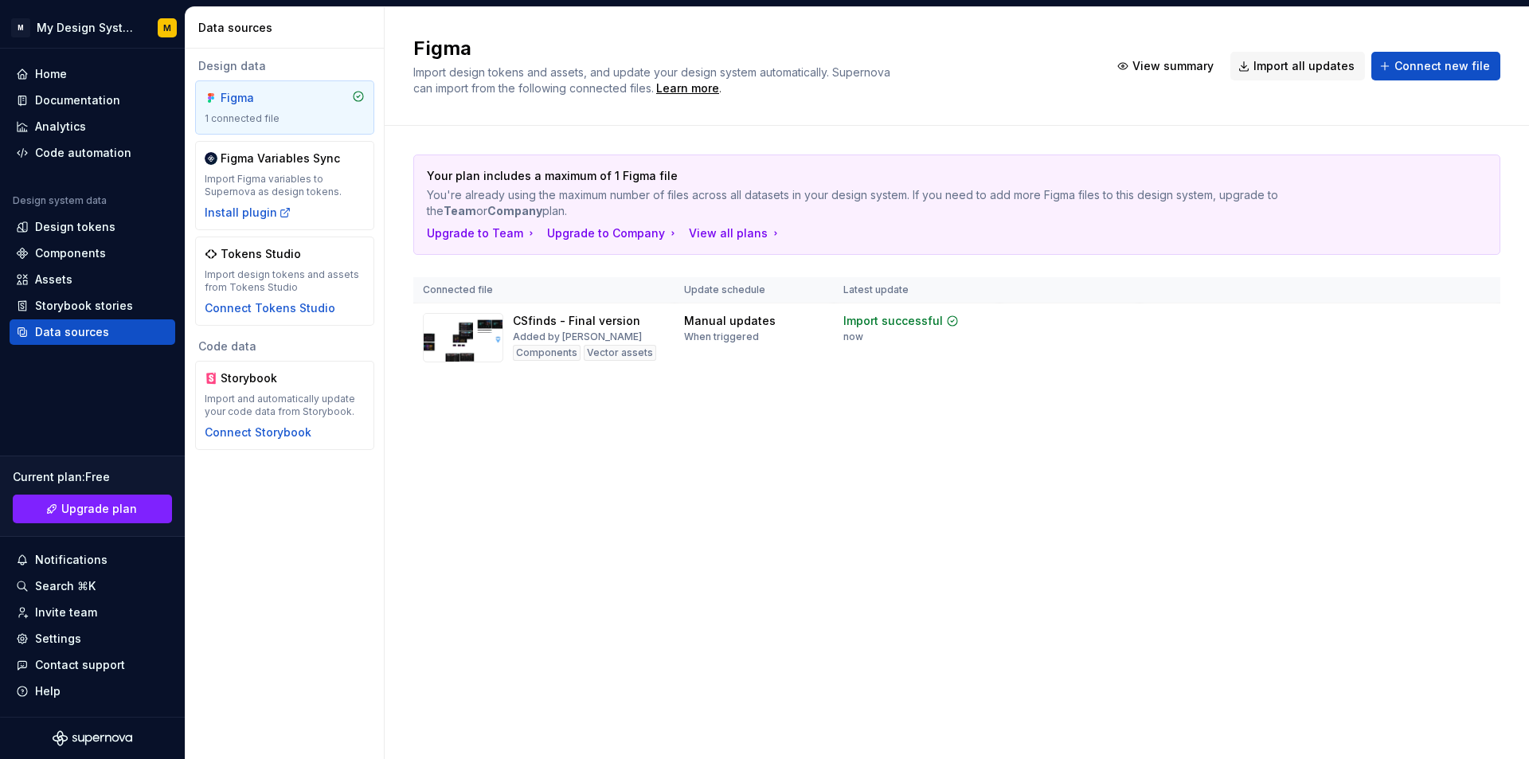
click at [1435, 323] on span "View summary" at bounding box center [1419, 320] width 70 height 13
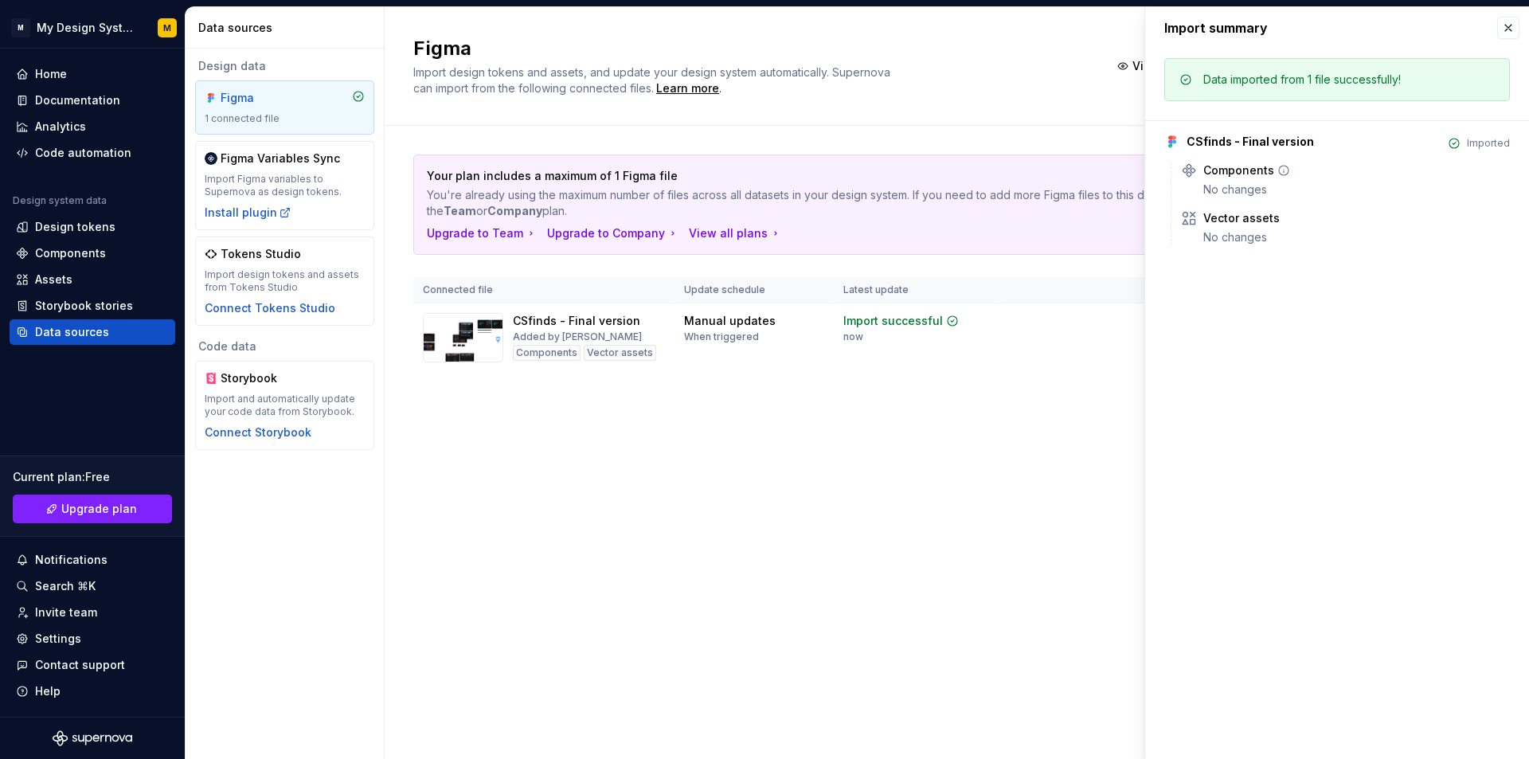
click at [1241, 167] on div "Components" at bounding box center [1238, 170] width 71 height 16
click at [1202, 173] on div "Components No changes" at bounding box center [1345, 179] width 329 height 35
click at [1045, 314] on td at bounding box center [1069, 337] width 140 height 69
click at [506, 320] on div "CSfinds - Final version Added by miqa Components Vector assets" at bounding box center [544, 337] width 242 height 49
click at [466, 327] on img at bounding box center [463, 337] width 80 height 49
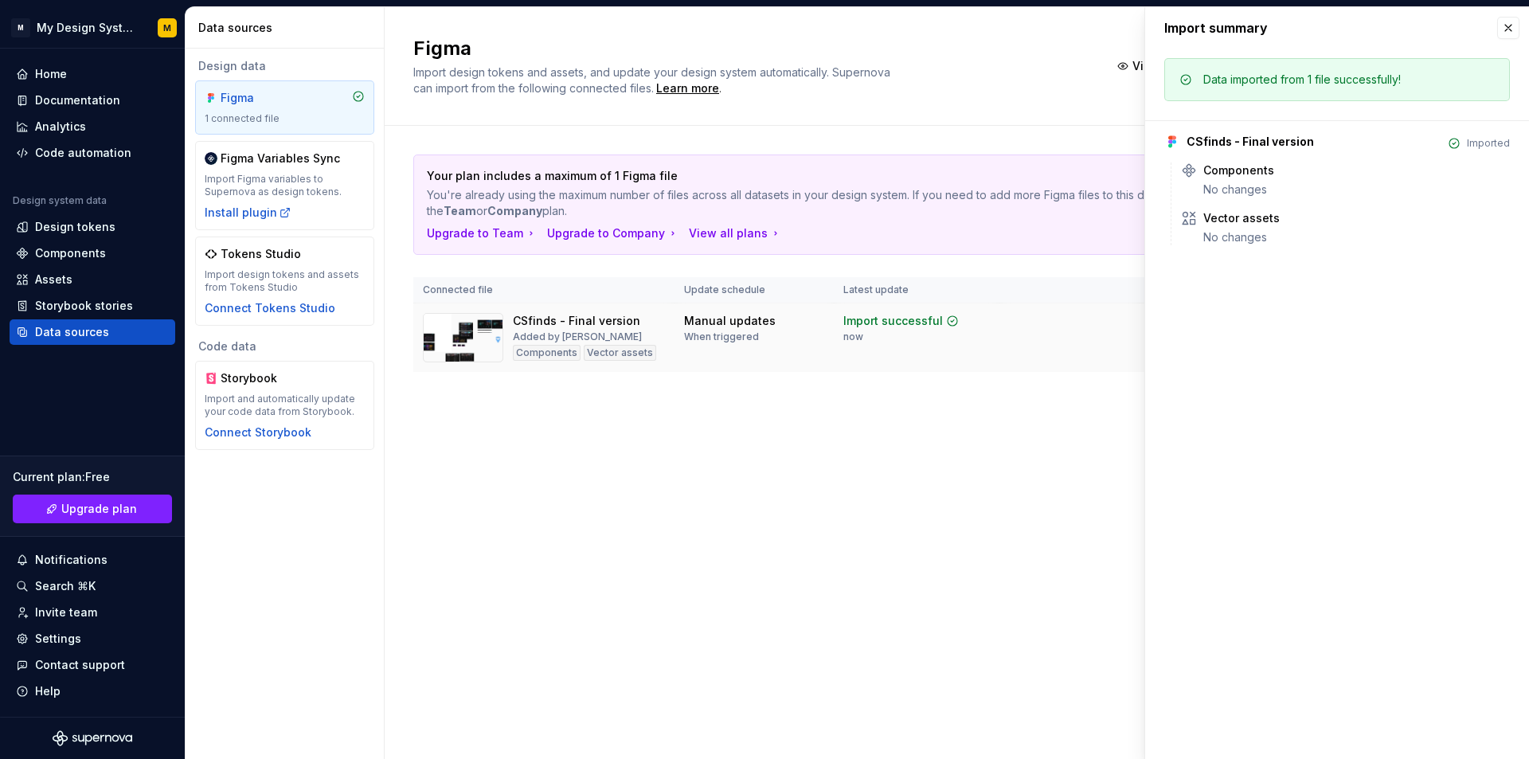
click at [547, 355] on div "Components" at bounding box center [547, 353] width 68 height 16
click at [67, 248] on div "Components" at bounding box center [70, 253] width 71 height 16
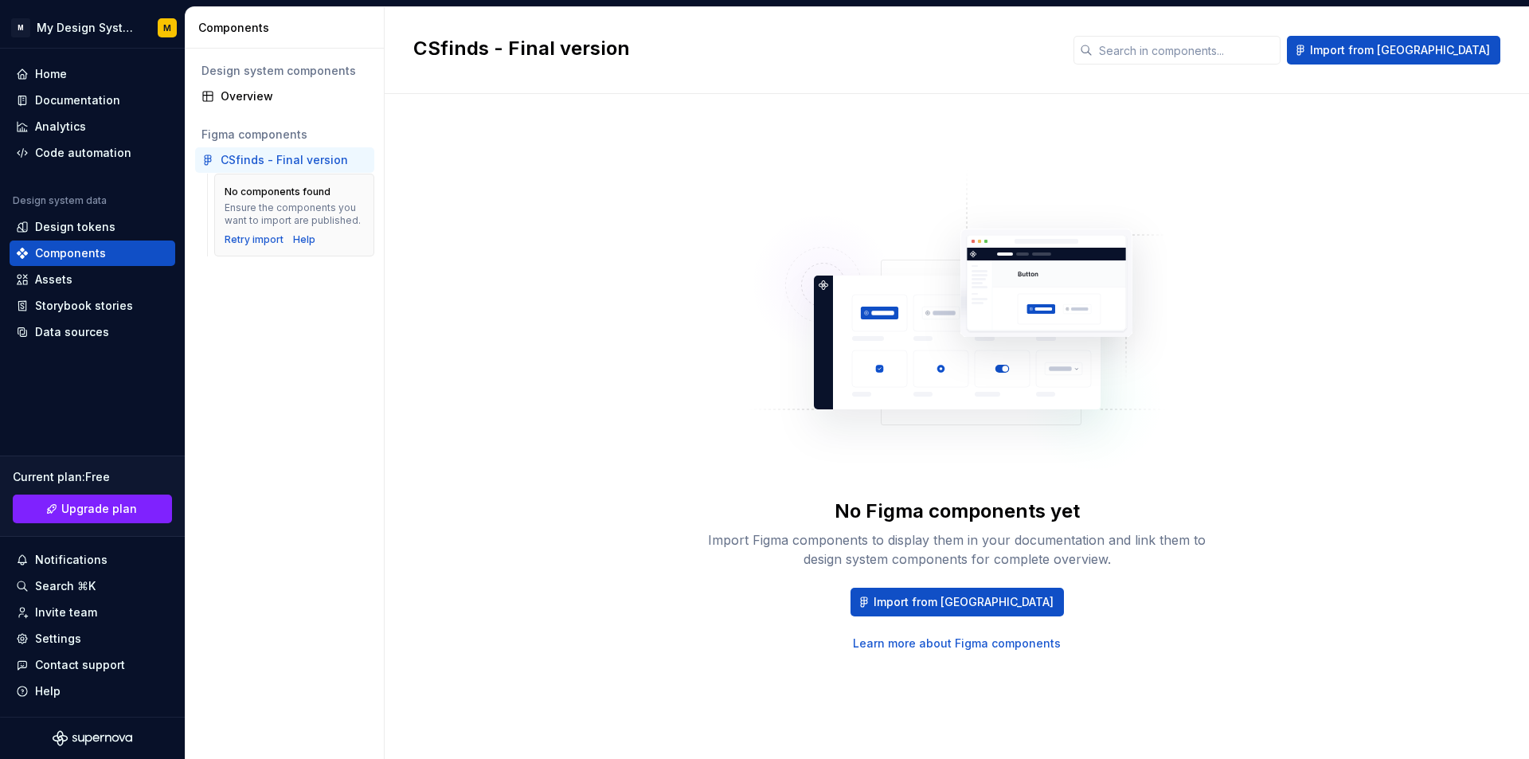
click at [271, 159] on div "CSfinds - Final version" at bounding box center [284, 160] width 127 height 16
